Goal: Information Seeking & Learning: Find specific fact

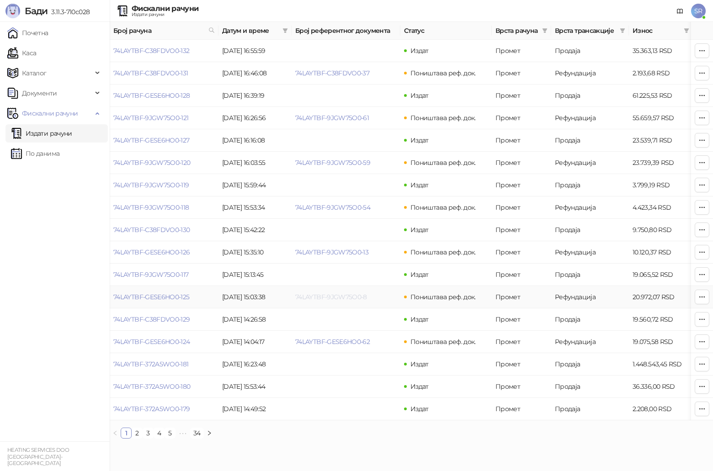
click at [338, 299] on link "74LAYTBF-9JGW75O0-8" at bounding box center [331, 297] width 72 height 8
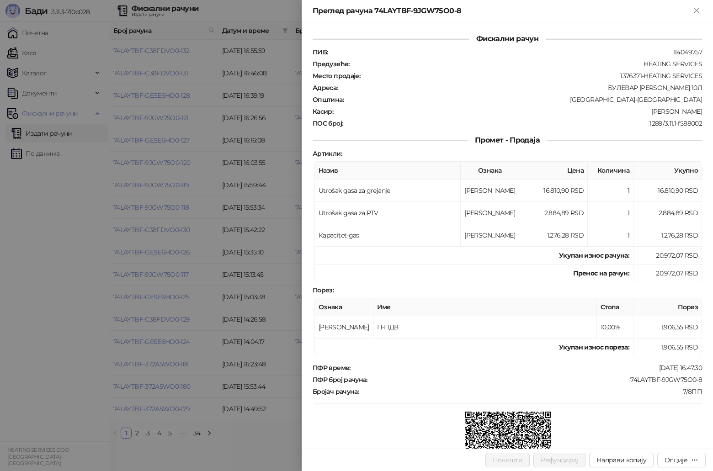
click at [288, 292] on div at bounding box center [356, 235] width 713 height 471
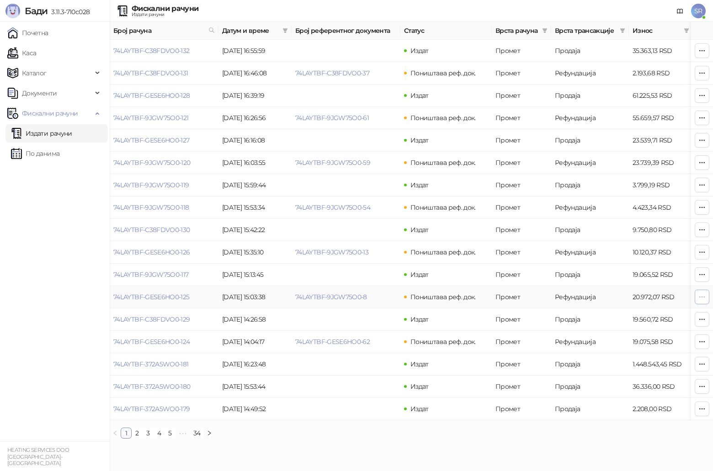
click at [700, 300] on icon "button" at bounding box center [701, 296] width 7 height 7
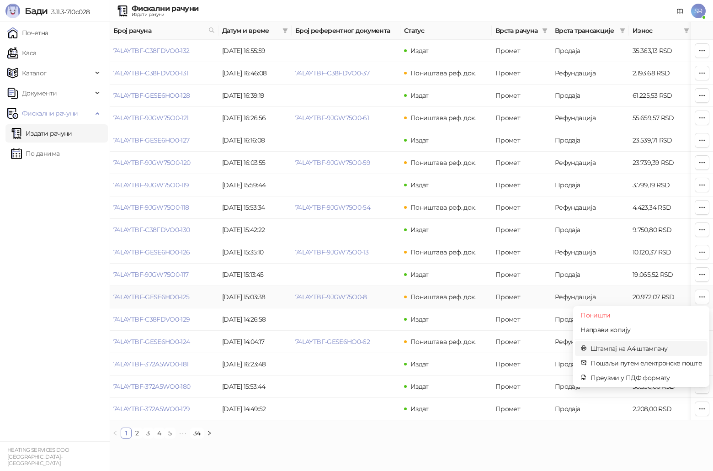
click at [638, 350] on span "Штампај на А4 штампачу" at bounding box center [645, 349] width 111 height 10
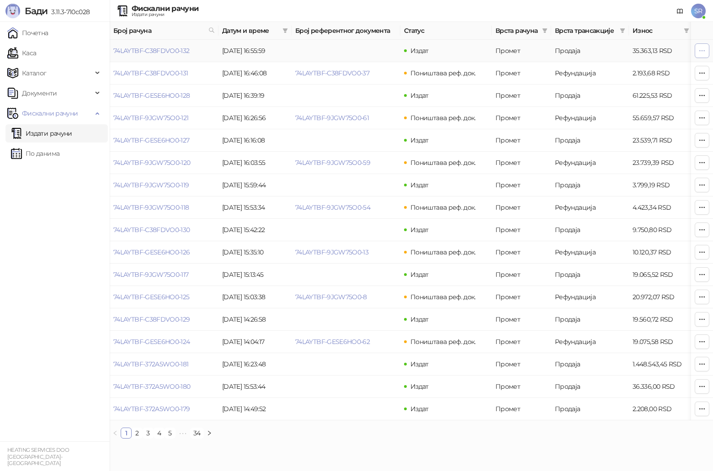
click at [700, 48] on icon "button" at bounding box center [701, 50] width 7 height 7
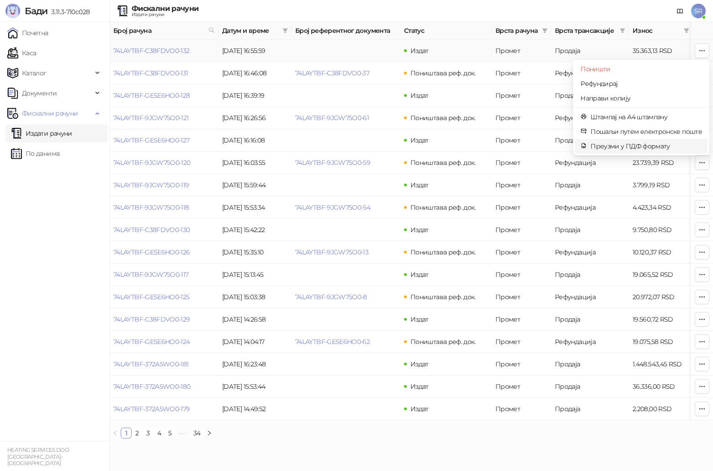
click at [619, 147] on span "Преузми у ПДФ формату" at bounding box center [645, 146] width 111 height 10
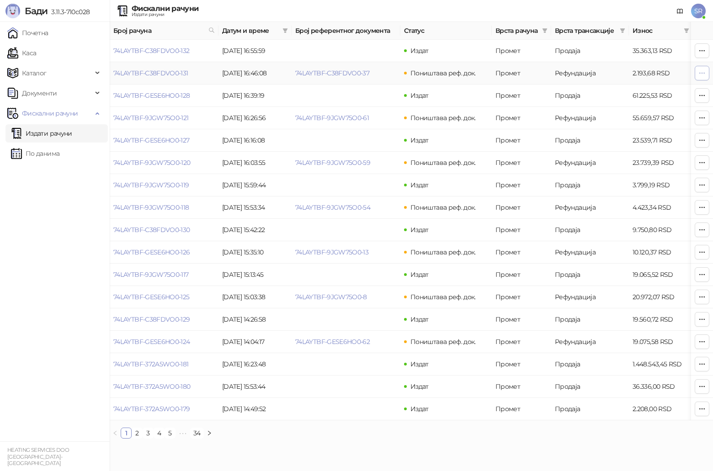
click at [699, 75] on icon "button" at bounding box center [701, 72] width 7 height 7
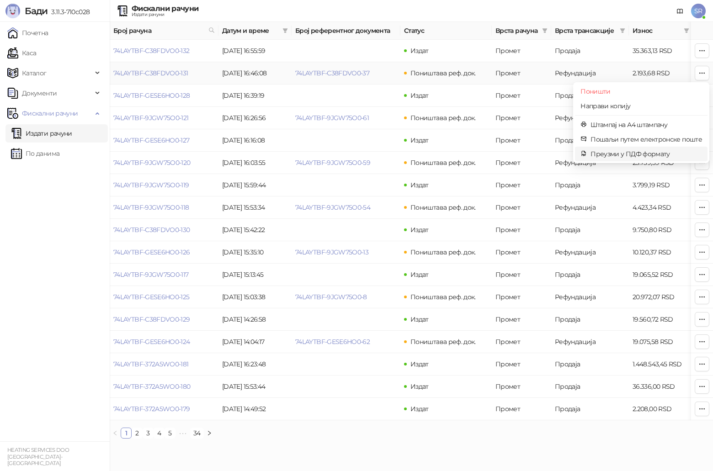
click at [623, 153] on span "Преузми у ПДФ формату" at bounding box center [645, 154] width 111 height 10
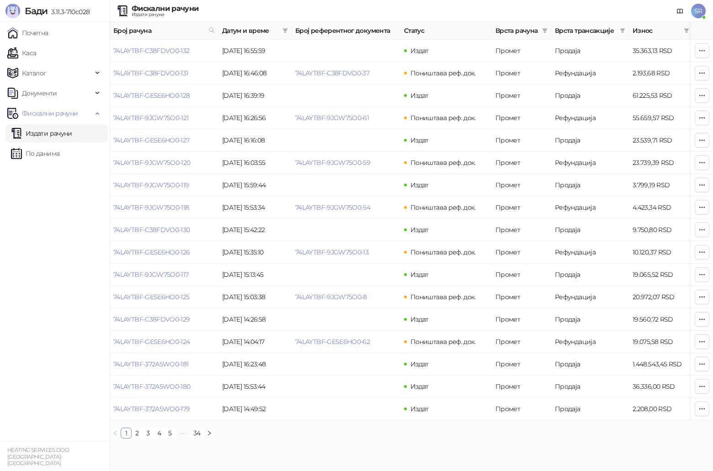
click at [67, 135] on link "Издати рачуни" at bounding box center [41, 133] width 61 height 18
click at [59, 158] on link "По данима" at bounding box center [35, 153] width 48 height 18
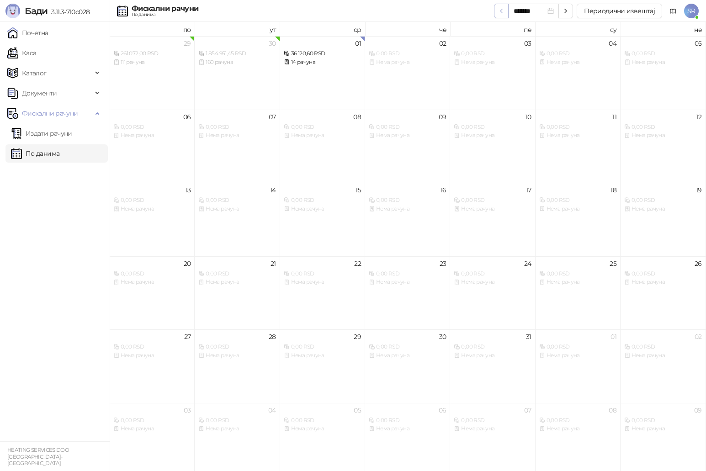
click at [502, 11] on icon "button" at bounding box center [500, 10] width 7 height 7
type input "*******"
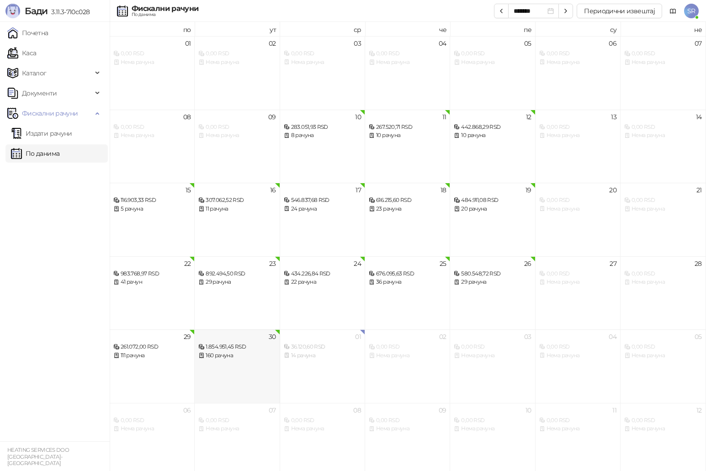
click at [241, 362] on div "30 1.854.951,45 RSD 160 рачуна" at bounding box center [237, 366] width 85 height 74
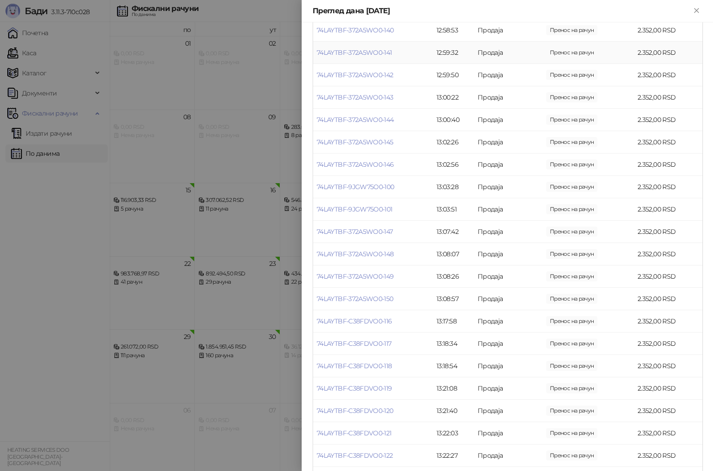
drag, startPoint x: 508, startPoint y: 446, endPoint x: 491, endPoint y: 460, distance: 21.4
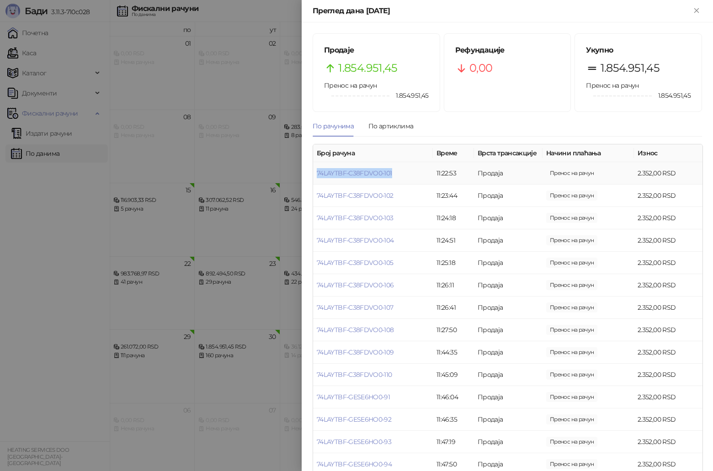
drag, startPoint x: 406, startPoint y: 172, endPoint x: 315, endPoint y: 173, distance: 90.5
click at [315, 173] on td "74LAYTBF-C38FDVO0-101" at bounding box center [373, 173] width 120 height 22
copy link "74LAYTBF-C38FDVO0-101"
click at [397, 196] on td "74LAYTBF-C38FDVO0-102" at bounding box center [373, 196] width 120 height 22
drag, startPoint x: 396, startPoint y: 197, endPoint x: 316, endPoint y: 204, distance: 79.8
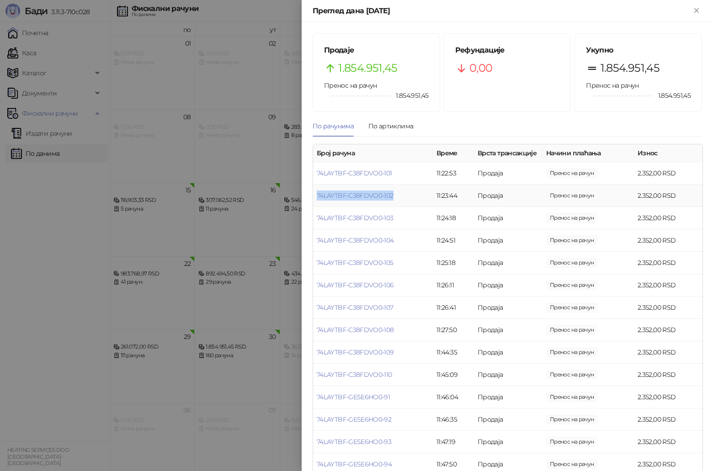
click at [316, 204] on td "74LAYTBF-C38FDVO0-102" at bounding box center [373, 196] width 120 height 22
copy link "74LAYTBF-C38FDVO0-102"
click at [396, 217] on td "74LAYTBF-C38FDVO0-103" at bounding box center [373, 218] width 120 height 22
click at [394, 219] on td "74LAYTBF-C38FDVO0-103" at bounding box center [373, 218] width 120 height 22
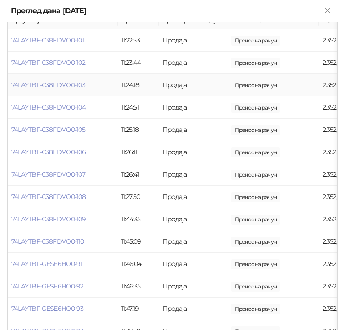
scroll to position [228, 0]
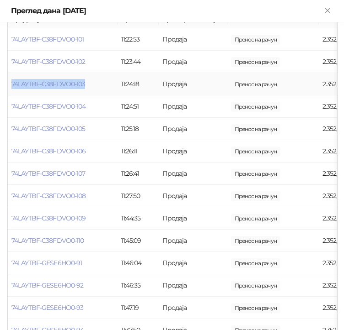
drag, startPoint x: 87, startPoint y: 85, endPoint x: 10, endPoint y: 85, distance: 76.7
click at [10, 85] on td "74LAYTBF-C38FDVO0-103" at bounding box center [63, 84] width 110 height 22
copy link "74LAYTBF-C38FDVO0-103"
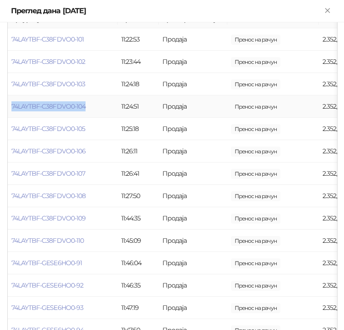
drag, startPoint x: 88, startPoint y: 107, endPoint x: 10, endPoint y: 109, distance: 78.2
click at [10, 109] on td "74LAYTBF-C38FDVO0-104" at bounding box center [63, 106] width 110 height 22
copy link "74LAYTBF-C38FDVO0-104"
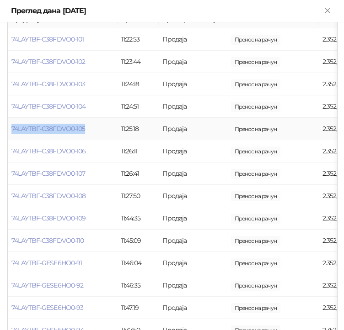
drag, startPoint x: 90, startPoint y: 127, endPoint x: 9, endPoint y: 129, distance: 80.4
click at [9, 129] on td "74LAYTBF-C38FDVO0-105" at bounding box center [63, 129] width 110 height 22
copy link "74LAYTBF-C38FDVO0-105"
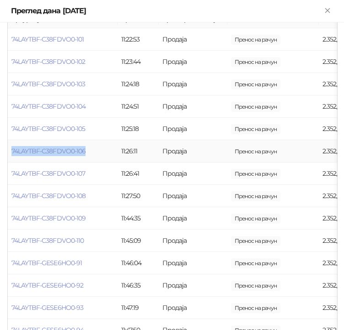
drag, startPoint x: 90, startPoint y: 148, endPoint x: 11, endPoint y: 156, distance: 79.4
click at [11, 156] on td "74LAYTBF-C38FDVO0-106" at bounding box center [63, 151] width 110 height 22
copy link "74LAYTBF-C38FDVO0-106"
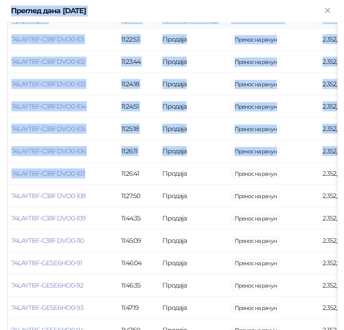
drag, startPoint x: 87, startPoint y: 173, endPoint x: -4, endPoint y: 172, distance: 91.4
click at [95, 171] on td "74LAYTBF-C38FDVO0-107" at bounding box center [63, 174] width 110 height 22
click at [95, 175] on td "74LAYTBF-C38FDVO0-107" at bounding box center [63, 174] width 110 height 22
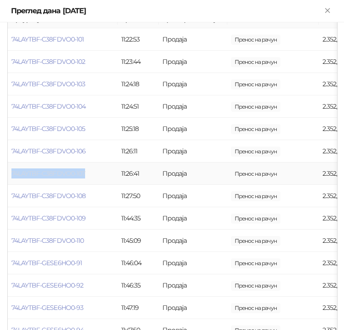
drag, startPoint x: 87, startPoint y: 174, endPoint x: 12, endPoint y: 174, distance: 74.9
click at [12, 174] on td "74LAYTBF-C38FDVO0-107" at bounding box center [63, 174] width 110 height 22
copy link "74LAYTBF-C38FDVO0-107"
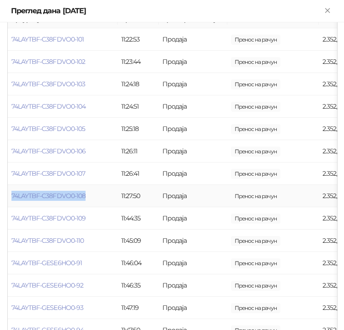
drag, startPoint x: 93, startPoint y: 196, endPoint x: 9, endPoint y: 201, distance: 84.7
click at [9, 201] on td "74LAYTBF-C38FDVO0-108" at bounding box center [63, 196] width 110 height 22
copy link "74LAYTBF-C38FDVO0-108"
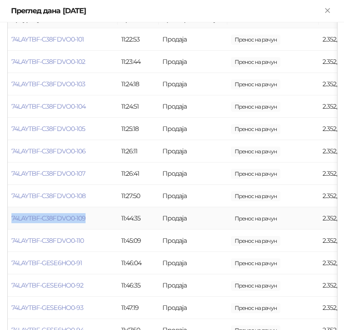
drag, startPoint x: 91, startPoint y: 216, endPoint x: 8, endPoint y: 226, distance: 84.2
click at [8, 226] on td "74LAYTBF-C38FDVO0-109" at bounding box center [63, 218] width 110 height 22
copy link "74LAYTBF-C38FDVO0-109"
click at [36, 215] on link "74LAYTBF-C38FDVO0-109" at bounding box center [48, 218] width 74 height 8
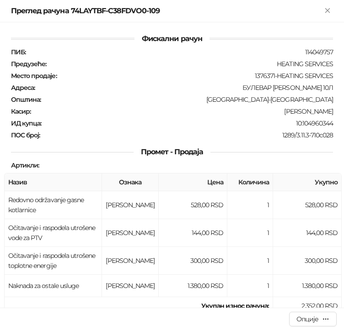
click at [92, 220] on td "Očitavanje i raspodela utrošene vode za PTV" at bounding box center [53, 233] width 97 height 28
click at [326, 11] on icon "Close" at bounding box center [327, 10] width 8 height 8
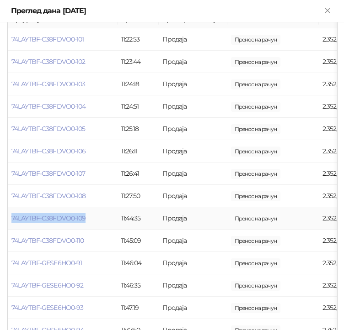
drag, startPoint x: 92, startPoint y: 217, endPoint x: 8, endPoint y: 222, distance: 84.6
click at [8, 222] on td "74LAYTBF-C38FDVO0-109" at bounding box center [63, 218] width 110 height 22
copy link "74LAYTBF-C38FDVO0-109"
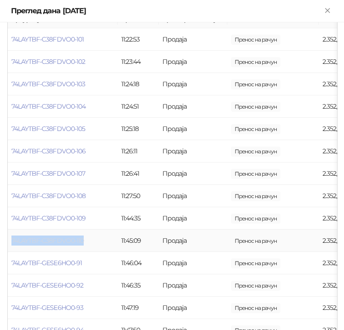
drag, startPoint x: 87, startPoint y: 244, endPoint x: 12, endPoint y: 241, distance: 74.5
click at [12, 241] on td "74LAYTBF-C38FDVO0-110" at bounding box center [63, 241] width 110 height 22
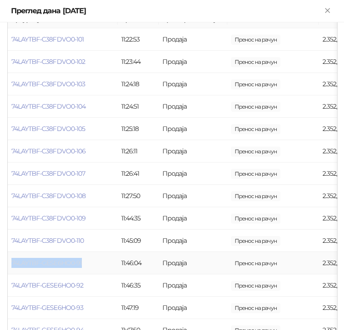
drag, startPoint x: 89, startPoint y: 265, endPoint x: 12, endPoint y: 267, distance: 77.2
click at [12, 267] on td "74LAYTBF-GESE6HO0-91" at bounding box center [63, 263] width 110 height 22
click at [88, 260] on td "74LAYTBF-GESE6HO0-91" at bounding box center [63, 263] width 110 height 22
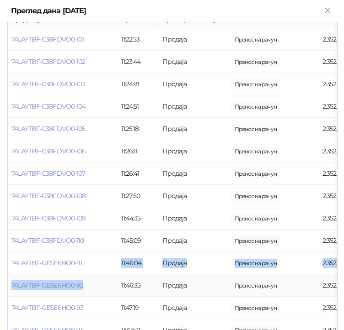
click at [89, 261] on td "74LAYTBF-GESE6HO0-91" at bounding box center [63, 263] width 110 height 22
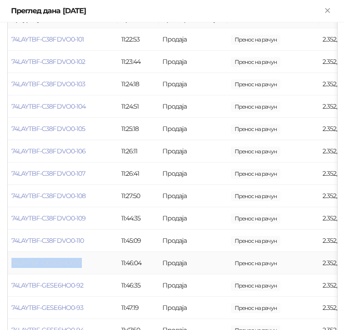
drag, startPoint x: 87, startPoint y: 263, endPoint x: 13, endPoint y: 266, distance: 74.1
click at [13, 266] on td "74LAYTBF-GESE6HO0-91" at bounding box center [63, 263] width 110 height 22
drag, startPoint x: 89, startPoint y: 288, endPoint x: 59, endPoint y: 286, distance: 29.7
click at [59, 286] on td "74LAYTBF-GESE6HO0-92" at bounding box center [63, 286] width 110 height 22
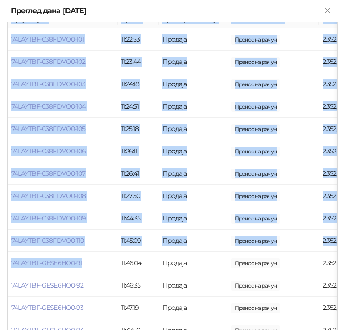
drag, startPoint x: 88, startPoint y: 265, endPoint x: 7, endPoint y: 267, distance: 80.9
click at [89, 272] on td "74LAYTBF-GESE6HO0-91" at bounding box center [63, 263] width 110 height 22
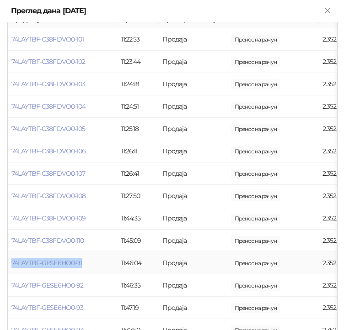
drag, startPoint x: 86, startPoint y: 266, endPoint x: 10, endPoint y: 268, distance: 76.3
click at [10, 268] on td "74LAYTBF-GESE6HO0-91" at bounding box center [63, 263] width 110 height 22
click at [100, 238] on td "74LAYTBF-C38FDVO0-110" at bounding box center [63, 241] width 110 height 22
drag, startPoint x: 89, startPoint y: 262, endPoint x: 10, endPoint y: 264, distance: 79.1
click at [10, 264] on td "74LAYTBF-GESE6HO0-91" at bounding box center [63, 263] width 110 height 22
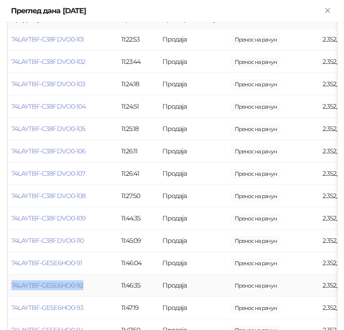
drag, startPoint x: 90, startPoint y: 282, endPoint x: 11, endPoint y: 288, distance: 79.2
click at [11, 288] on td "74LAYTBF-GESE6HO0-92" at bounding box center [63, 286] width 110 height 22
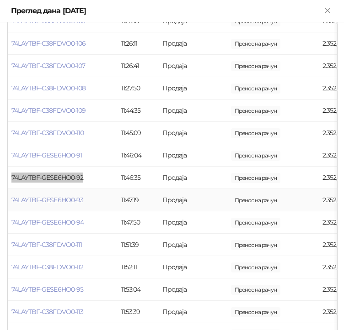
scroll to position [365, 0]
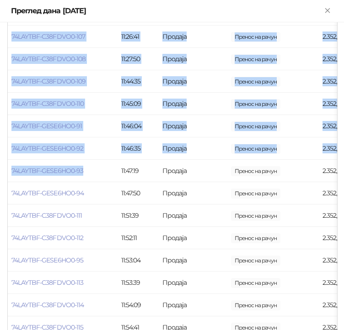
drag, startPoint x: 85, startPoint y: 174, endPoint x: 7, endPoint y: 178, distance: 77.3
click at [94, 169] on td "74LAYTBF-GESE6HO0-93" at bounding box center [63, 171] width 110 height 22
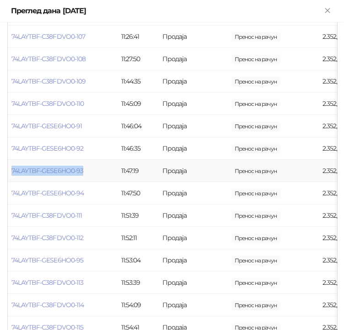
drag, startPoint x: 86, startPoint y: 173, endPoint x: 12, endPoint y: 177, distance: 73.7
click at [12, 177] on td "74LAYTBF-GESE6HO0-93" at bounding box center [63, 171] width 110 height 22
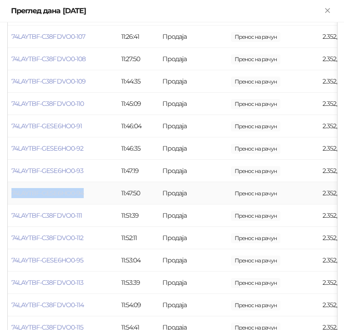
drag, startPoint x: 92, startPoint y: 190, endPoint x: 12, endPoint y: 194, distance: 80.1
click at [12, 194] on td "74LAYTBF-GESE6HO0-94" at bounding box center [63, 193] width 110 height 22
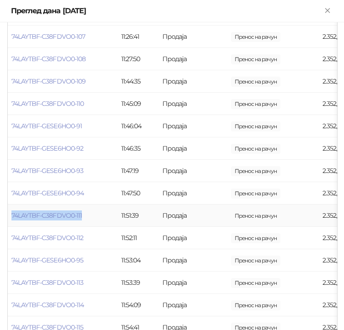
drag, startPoint x: 90, startPoint y: 212, endPoint x: 11, endPoint y: 219, distance: 79.4
click at [11, 219] on td "74LAYTBF-C38FDVO0-111" at bounding box center [63, 216] width 110 height 22
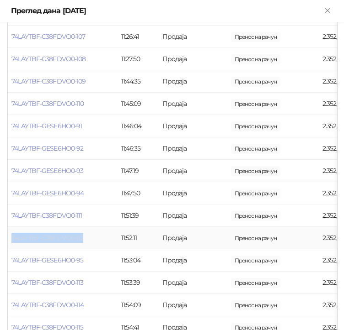
drag, startPoint x: 86, startPoint y: 233, endPoint x: 11, endPoint y: 238, distance: 75.0
click at [12, 238] on td "74LAYTBF-C38FDVO0-112" at bounding box center [63, 238] width 110 height 22
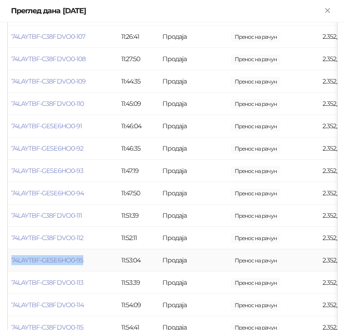
drag, startPoint x: 88, startPoint y: 258, endPoint x: 11, endPoint y: 263, distance: 77.3
click at [11, 263] on td "74LAYTBF-GESE6HO0-95" at bounding box center [63, 260] width 110 height 22
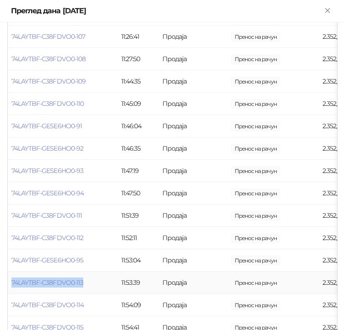
drag, startPoint x: 86, startPoint y: 285, endPoint x: 11, endPoint y: 289, distance: 75.0
click at [11, 289] on td "74LAYTBF-C38FDVO0-113" at bounding box center [63, 283] width 110 height 22
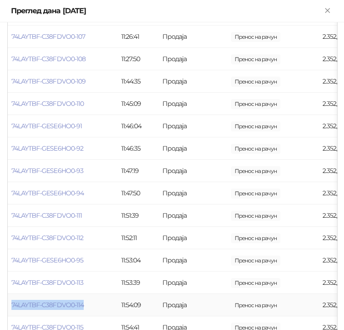
drag, startPoint x: 97, startPoint y: 303, endPoint x: 10, endPoint y: 306, distance: 87.3
click at [10, 306] on td "74LAYTBF-C38FDVO0-114" at bounding box center [63, 305] width 110 height 22
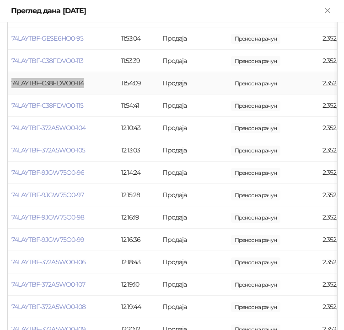
scroll to position [640, 0]
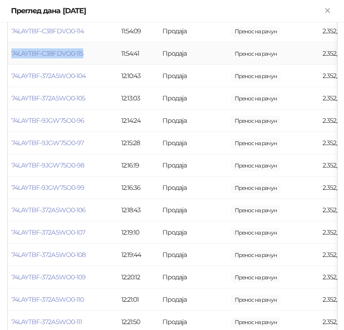
drag, startPoint x: 87, startPoint y: 52, endPoint x: 10, endPoint y: 58, distance: 77.1
click at [10, 58] on td "74LAYTBF-C38FDVO0-115" at bounding box center [63, 53] width 110 height 22
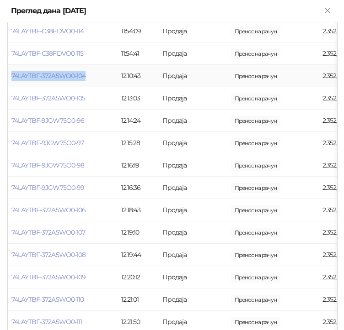
drag, startPoint x: 89, startPoint y: 69, endPoint x: 11, endPoint y: 79, distance: 79.3
click at [11, 79] on td "74LAYTBF-372A5WO0-104" at bounding box center [63, 76] width 110 height 22
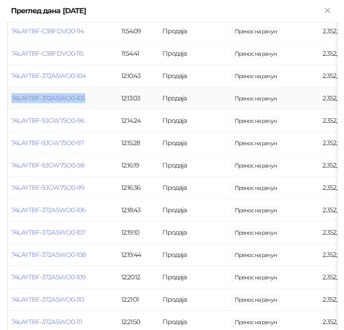
drag, startPoint x: 96, startPoint y: 95, endPoint x: 10, endPoint y: 103, distance: 86.7
click at [10, 103] on td "74LAYTBF-372A5WO0-105" at bounding box center [63, 98] width 110 height 22
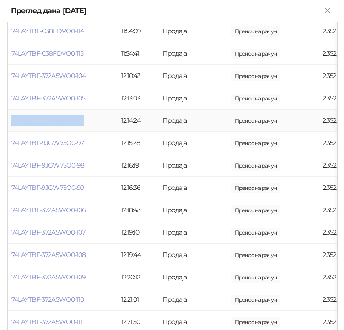
drag, startPoint x: 97, startPoint y: 120, endPoint x: 12, endPoint y: 124, distance: 85.5
click at [12, 124] on td "74LAYTBF-9JGW75O0-96" at bounding box center [63, 121] width 110 height 22
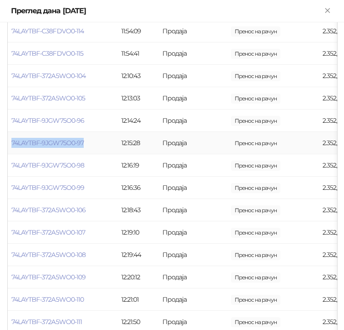
drag, startPoint x: 95, startPoint y: 141, endPoint x: 11, endPoint y: 148, distance: 83.9
click at [11, 148] on td "74LAYTBF-9JGW75O0-97" at bounding box center [63, 143] width 110 height 22
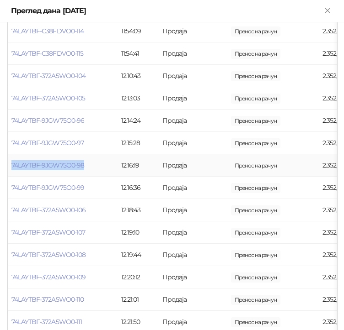
drag, startPoint x: 91, startPoint y: 165, endPoint x: 11, endPoint y: 167, distance: 80.4
click at [11, 167] on td "74LAYTBF-9JGW75O0-98" at bounding box center [63, 165] width 110 height 22
click at [89, 167] on td "74LAYTBF-9JGW75O0-98" at bounding box center [63, 165] width 110 height 22
drag, startPoint x: 89, startPoint y: 164, endPoint x: 11, endPoint y: 169, distance: 78.7
click at [11, 169] on td "74LAYTBF-9JGW75O0-98" at bounding box center [63, 165] width 110 height 22
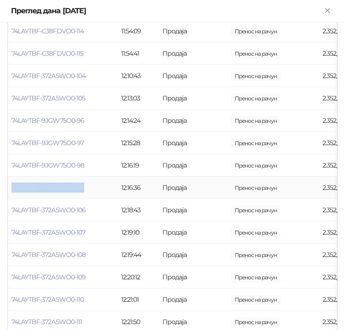
drag, startPoint x: 92, startPoint y: 183, endPoint x: 11, endPoint y: 191, distance: 81.3
click at [11, 191] on td "74LAYTBF-9JGW75O0-99" at bounding box center [63, 188] width 110 height 22
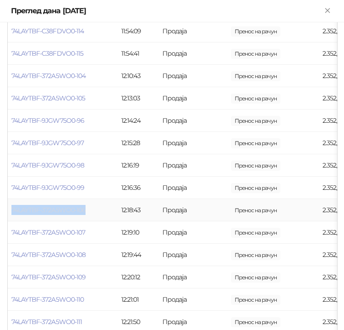
drag, startPoint x: 88, startPoint y: 203, endPoint x: 11, endPoint y: 211, distance: 77.2
click at [11, 211] on td "74LAYTBF-372A5WO0-106" at bounding box center [63, 210] width 110 height 22
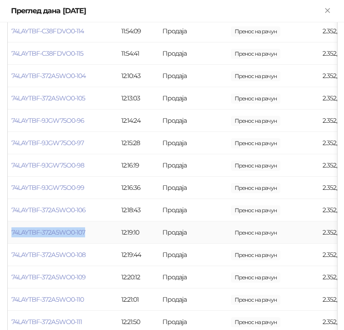
drag, startPoint x: 90, startPoint y: 229, endPoint x: 10, endPoint y: 238, distance: 81.3
click at [10, 238] on td "74LAYTBF-372A5WO0-107" at bounding box center [63, 233] width 110 height 22
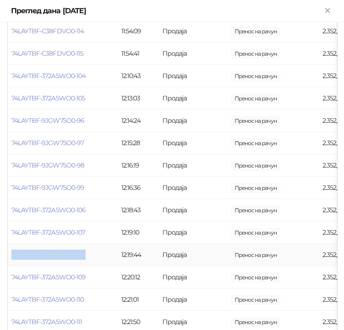
drag, startPoint x: 93, startPoint y: 249, endPoint x: 12, endPoint y: 254, distance: 81.5
click at [12, 254] on td "74LAYTBF-372A5WO0-108" at bounding box center [63, 255] width 110 height 22
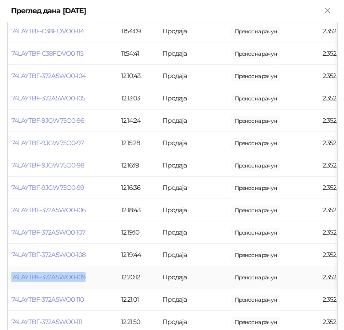
drag, startPoint x: 94, startPoint y: 273, endPoint x: 9, endPoint y: 278, distance: 85.1
click at [9, 278] on td "74LAYTBF-372A5WO0-109" at bounding box center [63, 277] width 110 height 22
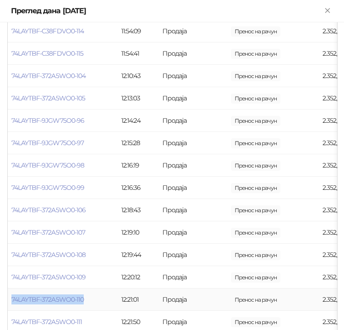
drag, startPoint x: 86, startPoint y: 296, endPoint x: 11, endPoint y: 298, distance: 75.4
click at [11, 298] on td "74LAYTBF-372A5WO0-110" at bounding box center [63, 300] width 110 height 22
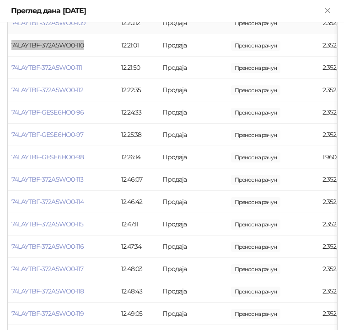
scroll to position [914, 0]
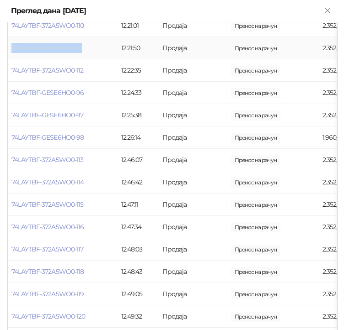
drag, startPoint x: 87, startPoint y: 46, endPoint x: 12, endPoint y: 51, distance: 74.6
click at [12, 51] on td "74LAYTBF-372A5WO0-111" at bounding box center [63, 48] width 110 height 22
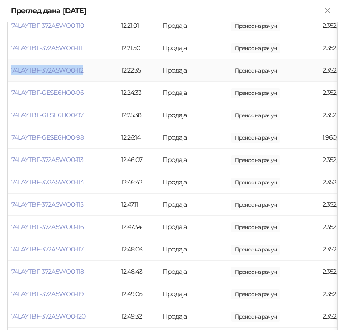
drag, startPoint x: 86, startPoint y: 73, endPoint x: 10, endPoint y: 78, distance: 76.4
click at [10, 78] on td "74LAYTBF-372A5WO0-112" at bounding box center [63, 70] width 110 height 22
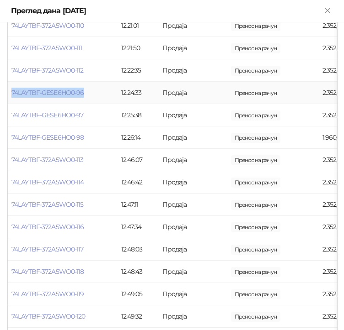
drag, startPoint x: 90, startPoint y: 91, endPoint x: 10, endPoint y: 96, distance: 80.6
click at [10, 96] on td "74LAYTBF-GESE6HO0-96" at bounding box center [63, 93] width 110 height 22
click at [90, 90] on td "74LAYTBF-GESE6HO0-96" at bounding box center [63, 93] width 110 height 22
drag, startPoint x: 90, startPoint y: 90, endPoint x: 11, endPoint y: 95, distance: 78.3
click at [11, 95] on td "74LAYTBF-GESE6HO0-96" at bounding box center [63, 93] width 110 height 22
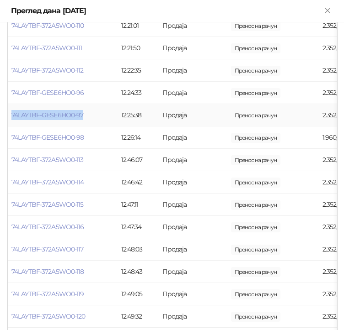
drag, startPoint x: 98, startPoint y: 112, endPoint x: 12, endPoint y: 120, distance: 85.7
click at [12, 120] on td "74LAYTBF-GESE6HO0-97" at bounding box center [63, 115] width 110 height 22
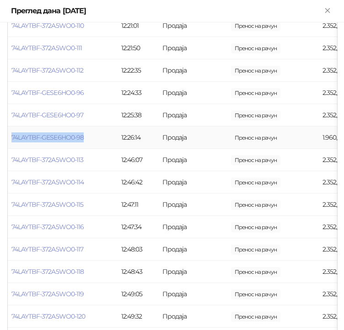
drag, startPoint x: 88, startPoint y: 136, endPoint x: 10, endPoint y: 136, distance: 77.7
click at [10, 136] on td "74LAYTBF-GESE6HO0-98" at bounding box center [63, 138] width 110 height 22
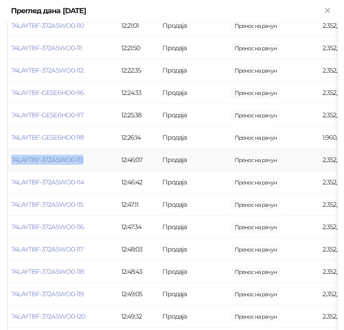
drag, startPoint x: 89, startPoint y: 159, endPoint x: 8, endPoint y: 164, distance: 80.5
click at [8, 164] on td "74LAYTBF-372A5WO0-113" at bounding box center [63, 160] width 110 height 22
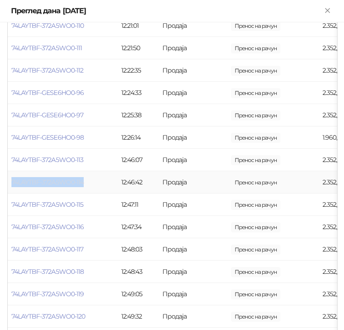
drag, startPoint x: 89, startPoint y: 179, endPoint x: 11, endPoint y: 182, distance: 77.7
click at [11, 182] on td "74LAYTBF-372A5WO0-114" at bounding box center [63, 182] width 110 height 22
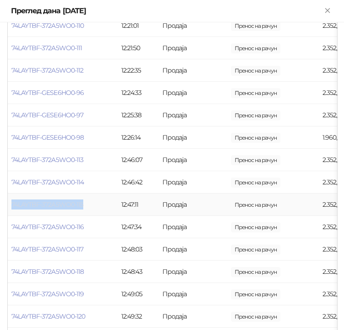
drag, startPoint x: 88, startPoint y: 204, endPoint x: 12, endPoint y: 207, distance: 75.9
click at [12, 207] on td "74LAYTBF-372A5WO0-115" at bounding box center [63, 205] width 110 height 22
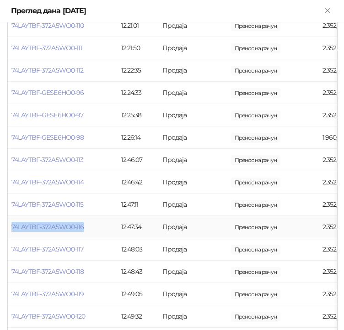
drag, startPoint x: 95, startPoint y: 222, endPoint x: 10, endPoint y: 226, distance: 85.1
click at [10, 226] on td "74LAYTBF-372A5WO0-116" at bounding box center [63, 227] width 110 height 22
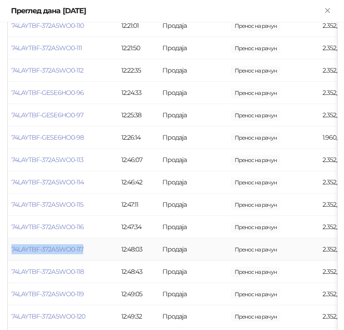
drag, startPoint x: 91, startPoint y: 249, endPoint x: 10, endPoint y: 249, distance: 80.9
click at [9, 249] on td "74LAYTBF-372A5WO0-117" at bounding box center [63, 249] width 110 height 22
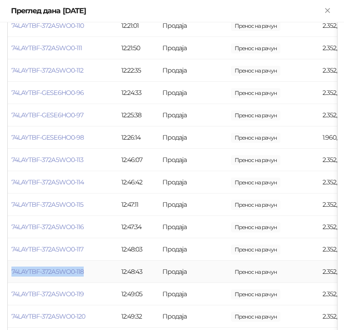
drag, startPoint x: 89, startPoint y: 275, endPoint x: 11, endPoint y: 271, distance: 78.2
click at [11, 271] on td "74LAYTBF-372A5WO0-118" at bounding box center [63, 272] width 110 height 22
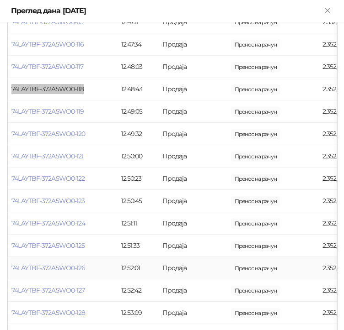
scroll to position [1142, 0]
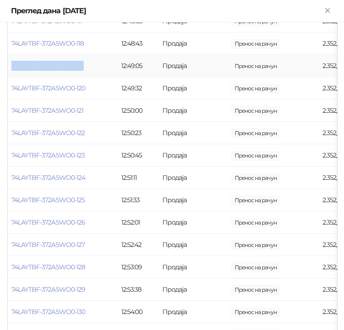
drag, startPoint x: 86, startPoint y: 62, endPoint x: 12, endPoint y: 67, distance: 74.6
click at [12, 67] on td "74LAYTBF-372A5WO0-119" at bounding box center [63, 66] width 110 height 22
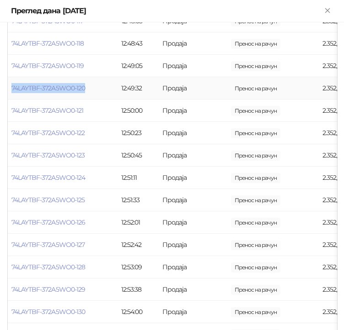
drag, startPoint x: 99, startPoint y: 84, endPoint x: 10, endPoint y: 94, distance: 90.1
click at [10, 94] on td "74LAYTBF-372A5WO0-120" at bounding box center [63, 88] width 110 height 22
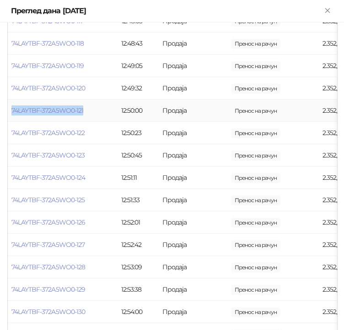
drag, startPoint x: 90, startPoint y: 107, endPoint x: 11, endPoint y: 112, distance: 80.1
click at [11, 112] on td "74LAYTBF-372A5WO0-121" at bounding box center [63, 111] width 110 height 22
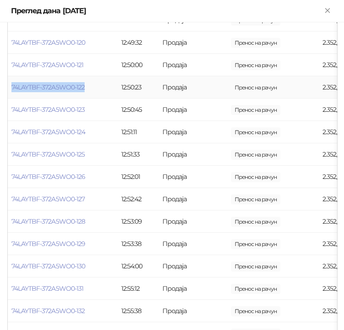
drag, startPoint x: 86, startPoint y: 89, endPoint x: 11, endPoint y: 87, distance: 74.9
click at [11, 87] on td "74LAYTBF-372A5WO0-122" at bounding box center [63, 87] width 110 height 22
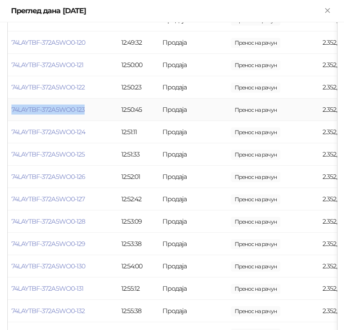
drag, startPoint x: 93, startPoint y: 109, endPoint x: 11, endPoint y: 113, distance: 82.8
click at [11, 113] on td "74LAYTBF-372A5WO0-123" at bounding box center [63, 110] width 110 height 22
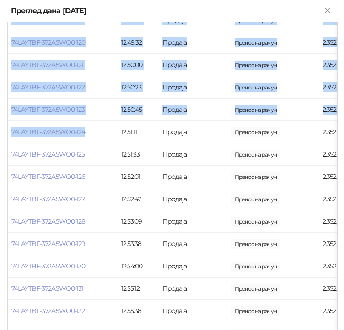
drag, startPoint x: 90, startPoint y: 128, endPoint x: 7, endPoint y: 137, distance: 83.6
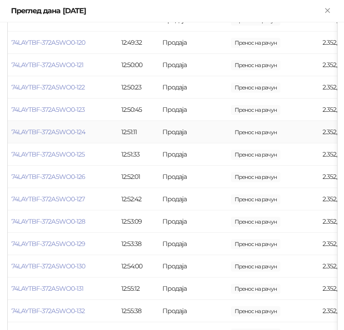
click at [124, 127] on td "12:51:11" at bounding box center [137, 132] width 41 height 22
drag, startPoint x: 94, startPoint y: 131, endPoint x: 11, endPoint y: 133, distance: 82.7
click at [11, 133] on td "74LAYTBF-372A5WO0-124" at bounding box center [63, 132] width 110 height 22
drag, startPoint x: 93, startPoint y: 150, endPoint x: 11, endPoint y: 155, distance: 82.9
click at [11, 155] on td "74LAYTBF-372A5WO0-125" at bounding box center [63, 154] width 110 height 22
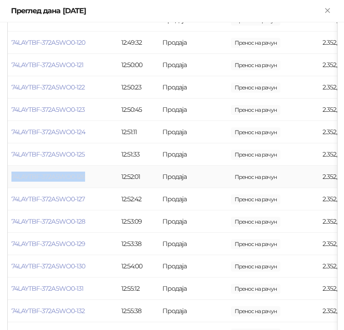
drag, startPoint x: 90, startPoint y: 175, endPoint x: 11, endPoint y: 178, distance: 79.1
click at [11, 178] on td "74LAYTBF-372A5WO0-126" at bounding box center [63, 177] width 110 height 22
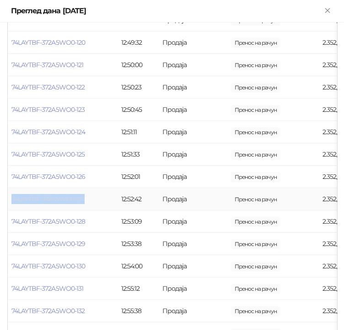
drag, startPoint x: 90, startPoint y: 199, endPoint x: 11, endPoint y: 202, distance: 78.2
click at [11, 202] on td "74LAYTBF-372A5WO0-127" at bounding box center [63, 199] width 110 height 22
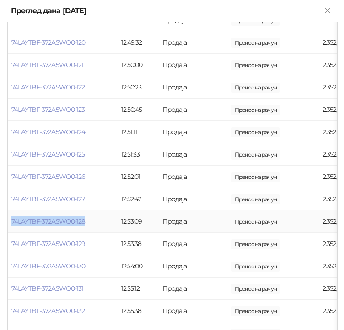
drag, startPoint x: 90, startPoint y: 217, endPoint x: 11, endPoint y: 221, distance: 79.2
click at [11, 221] on td "74LAYTBF-372A5WO0-128" at bounding box center [63, 222] width 110 height 22
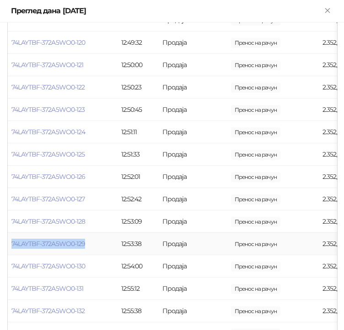
drag, startPoint x: 94, startPoint y: 239, endPoint x: 12, endPoint y: 249, distance: 82.4
click at [12, 249] on td "74LAYTBF-372A5WO0-129" at bounding box center [63, 244] width 110 height 22
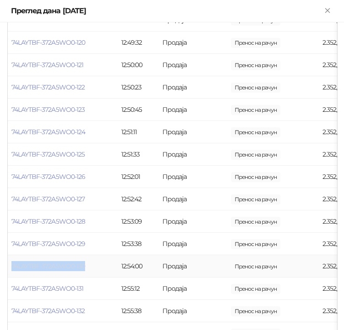
drag, startPoint x: 88, startPoint y: 264, endPoint x: 12, endPoint y: 264, distance: 76.3
click at [12, 264] on td "74LAYTBF-372A5WO0-130" at bounding box center [63, 266] width 110 height 22
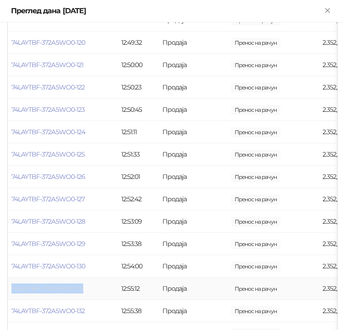
drag, startPoint x: 94, startPoint y: 284, endPoint x: 12, endPoint y: 291, distance: 81.6
click at [12, 291] on td "74LAYTBF-372A5WO0-131" at bounding box center [63, 289] width 110 height 22
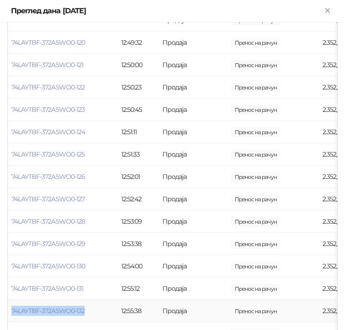
drag, startPoint x: 90, startPoint y: 311, endPoint x: 11, endPoint y: 317, distance: 79.7
click at [11, 317] on td "74LAYTBF-372A5WO0-132" at bounding box center [63, 311] width 110 height 22
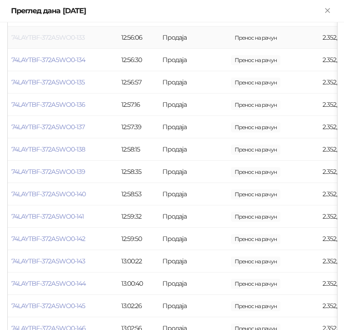
scroll to position [1462, 0]
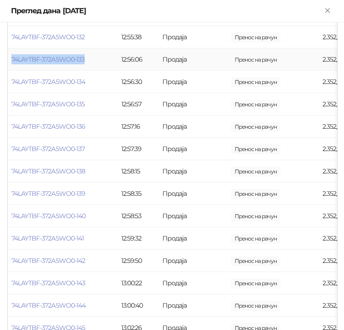
drag, startPoint x: 91, startPoint y: 57, endPoint x: 10, endPoint y: 63, distance: 81.1
click at [10, 63] on td "74LAYTBF-372A5WO0-133" at bounding box center [63, 59] width 110 height 22
